Goal: Task Accomplishment & Management: Use online tool/utility

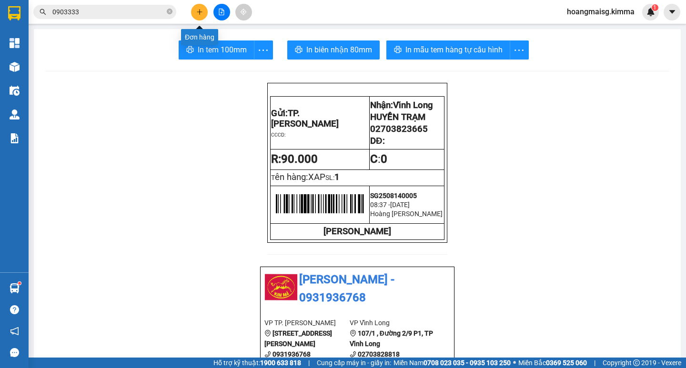
click at [198, 10] on icon "plus" at bounding box center [199, 12] width 7 height 7
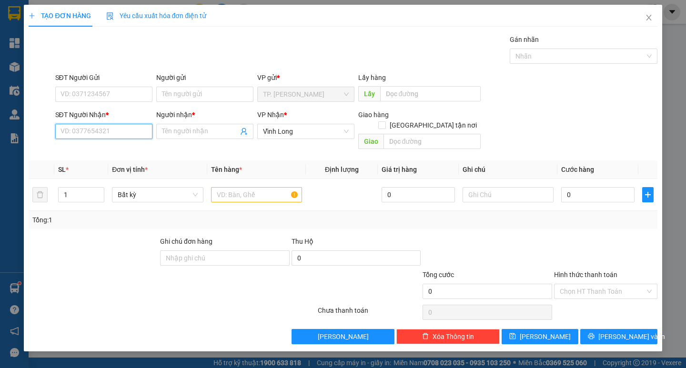
click at [119, 132] on input "SĐT Người Nhận *" at bounding box center [103, 131] width 97 height 15
type input "0907117477"
click at [116, 150] on div "0907117477 - CHỊ THƯ" at bounding box center [104, 150] width 86 height 10
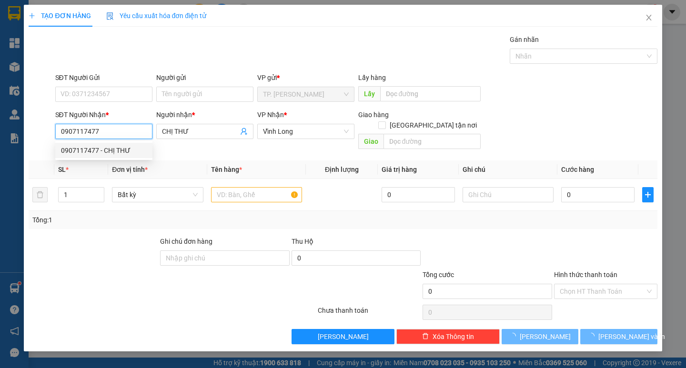
type input "CHỊ THƯ"
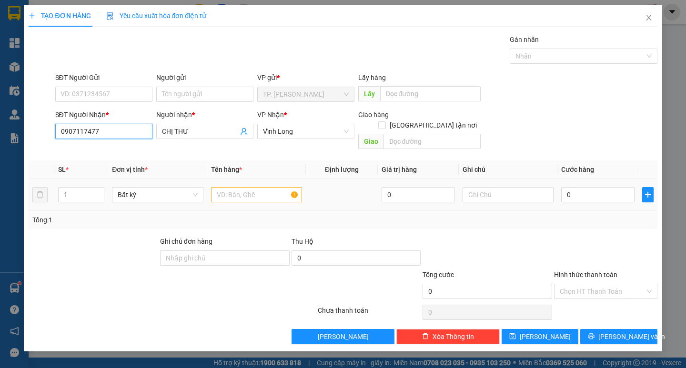
type input "0907117477"
click at [229, 187] on input "text" at bounding box center [256, 194] width 91 height 15
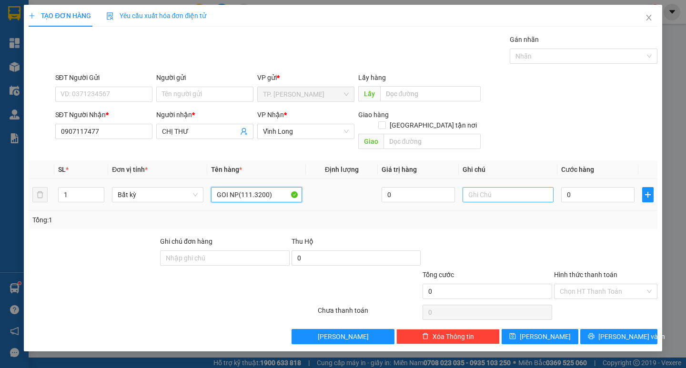
type input "GOI NP(111.3200)"
click at [501, 189] on input "text" at bounding box center [508, 194] width 91 height 15
type input "[PERSON_NAME]"
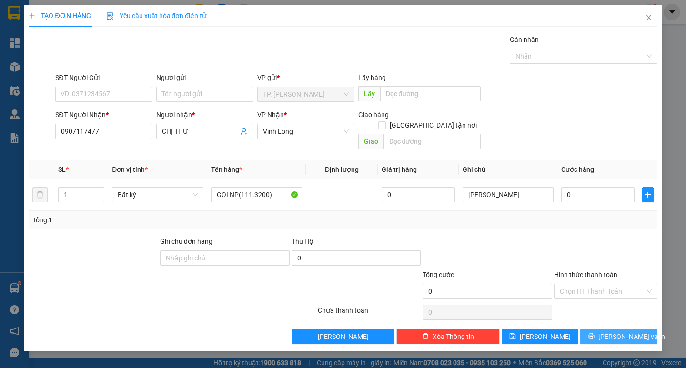
click at [613, 332] on span "[PERSON_NAME] và In" at bounding box center [632, 337] width 67 height 10
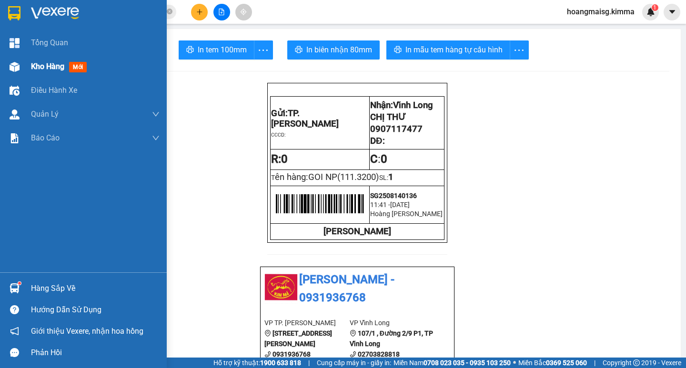
drag, startPoint x: 48, startPoint y: 65, endPoint x: 29, endPoint y: 69, distance: 20.0
click at [48, 65] on span "Kho hàng" at bounding box center [47, 66] width 33 height 9
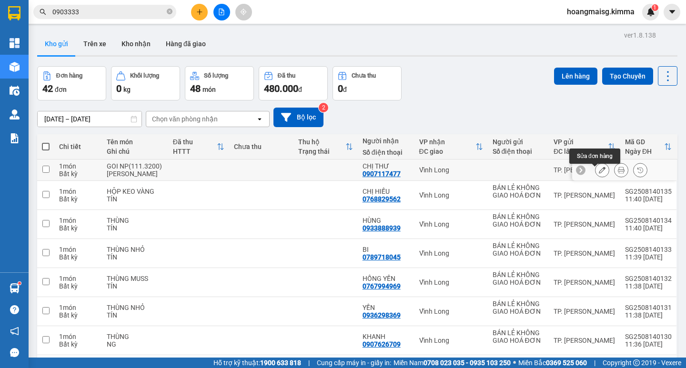
click at [596, 174] on button at bounding box center [602, 170] width 13 height 17
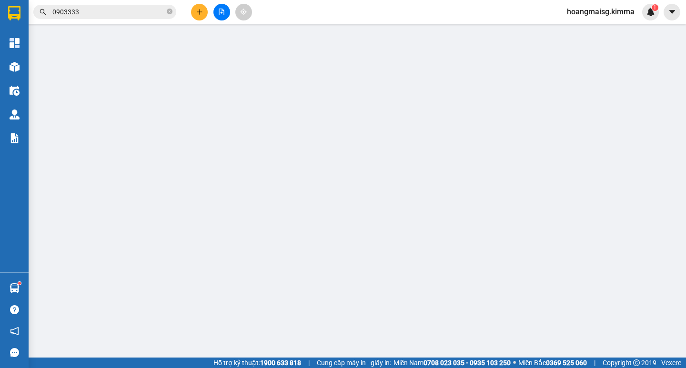
type input "0907117477"
type input "CHỊ THƯ"
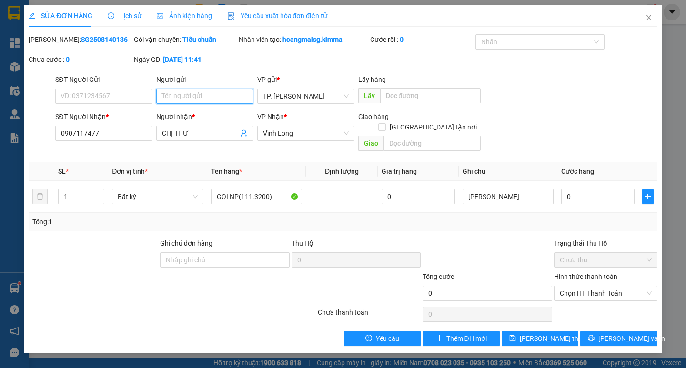
click at [182, 99] on input "Người gửi" at bounding box center [204, 96] width 97 height 15
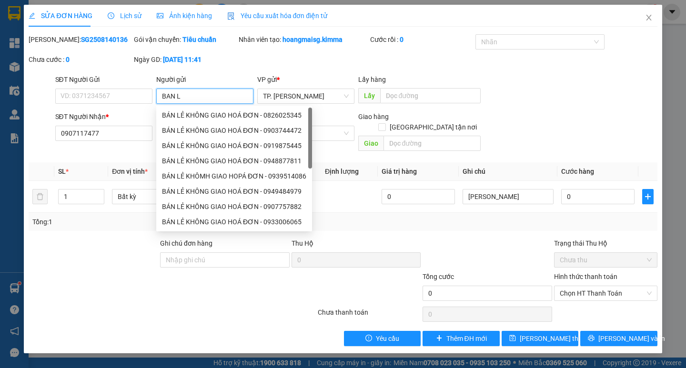
type input "BAN LE"
click at [208, 114] on div "BÁN LẺ KHÔNG GIAO HOÁ ĐƠN - 0826025345" at bounding box center [234, 115] width 144 height 10
type input "0826025345"
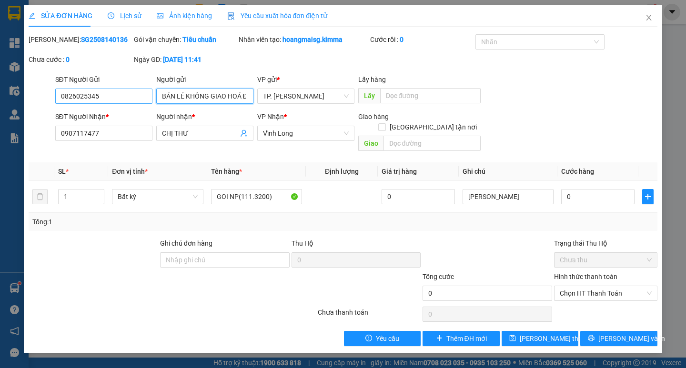
type input "BÁN LẺ KHÔNG GIAO HOÁ ĐƠN"
drag, startPoint x: 110, startPoint y: 92, endPoint x: 22, endPoint y: 87, distance: 88.3
click at [21, 88] on div "SỬA ĐƠN HÀNG Lịch sử Ảnh kiện hàng Yêu cầu xuất hóa đơn điện tử Total Paid Fee …" at bounding box center [343, 184] width 686 height 368
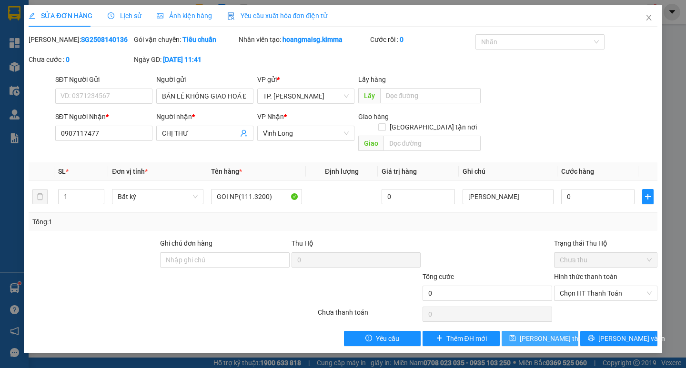
drag, startPoint x: 538, startPoint y: 328, endPoint x: 518, endPoint y: 322, distance: 21.4
click at [536, 334] on span "[PERSON_NAME] thay đổi" at bounding box center [558, 339] width 76 height 10
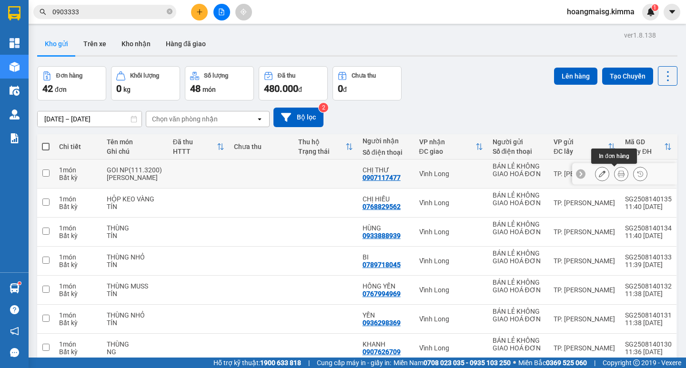
click at [618, 172] on icon at bounding box center [621, 174] width 7 height 7
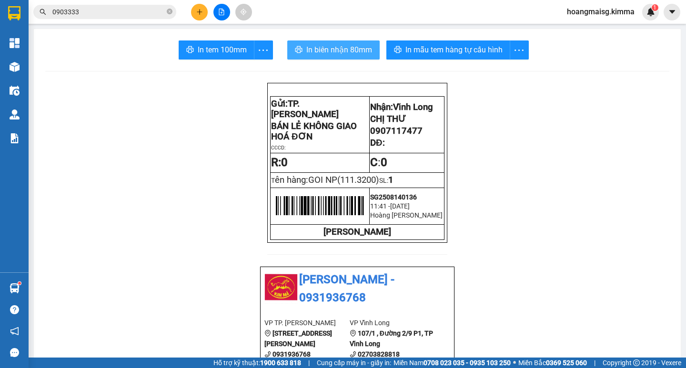
click at [322, 46] on span "In biên nhận 80mm" at bounding box center [339, 50] width 66 height 12
click at [328, 49] on span "In biên nhận 80mm" at bounding box center [339, 50] width 66 height 12
